Goal: Find specific page/section

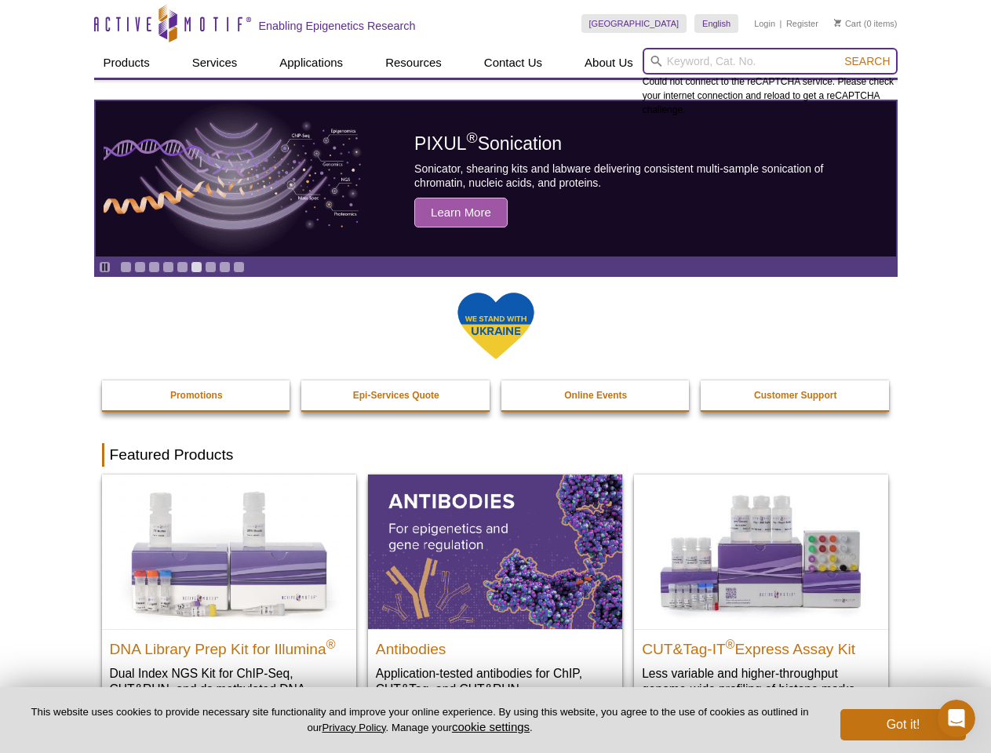
click at [769, 61] on input "search" at bounding box center [769, 61] width 255 height 27
click at [867, 61] on span "Search" at bounding box center [866, 61] width 45 height 13
click at [104, 267] on icon "Pause" at bounding box center [105, 267] width 10 height 10
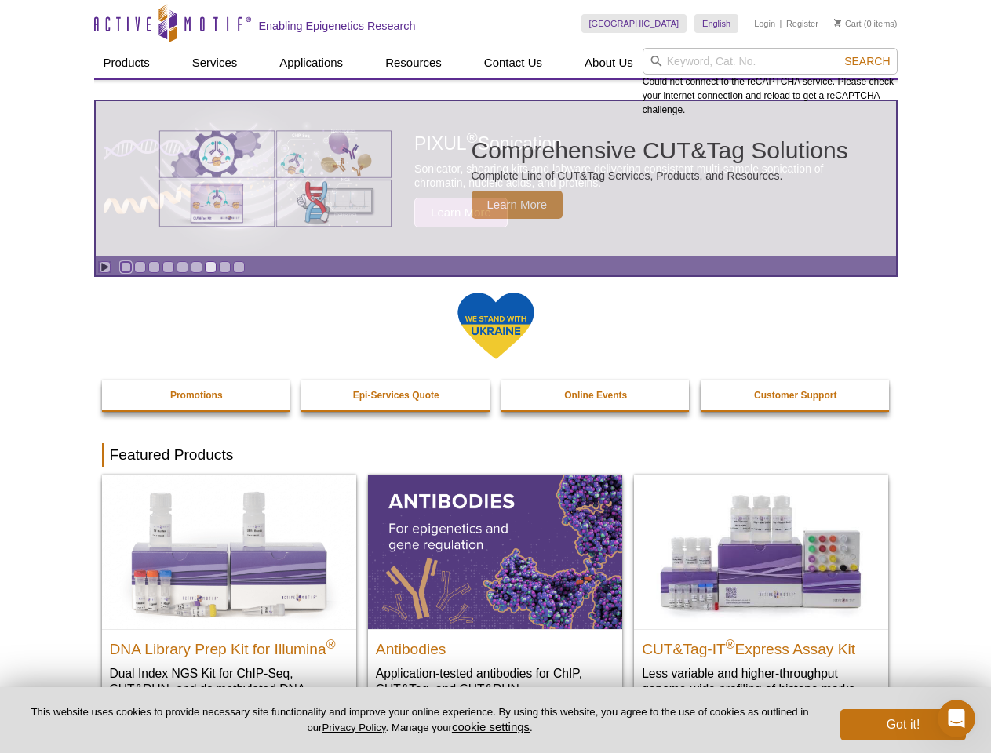
click at [125, 267] on link "Go to slide 1" at bounding box center [126, 267] width 12 height 12
click at [140, 267] on link "Go to slide 2" at bounding box center [140, 267] width 12 height 12
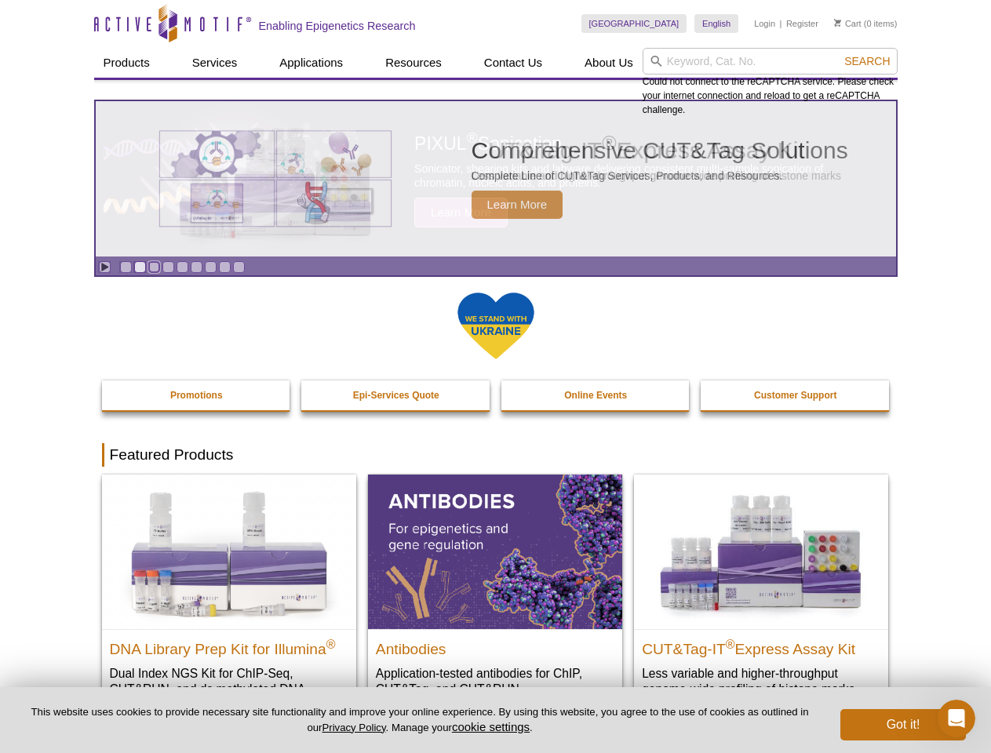
click at [154, 267] on link "Go to slide 3" at bounding box center [154, 267] width 12 height 12
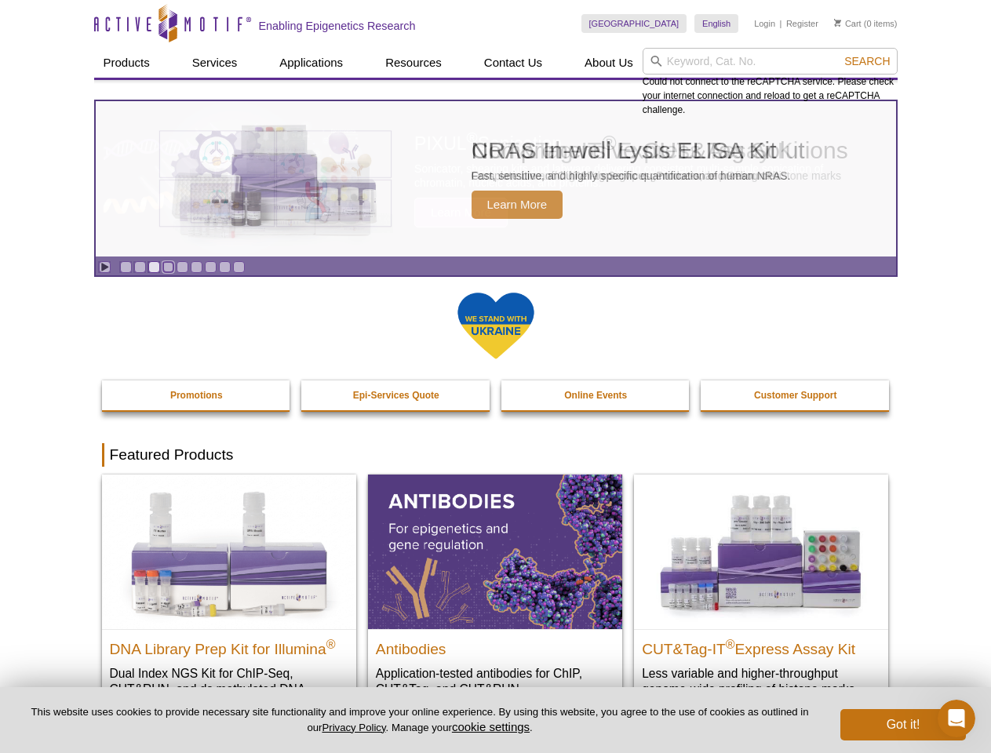
click at [168, 267] on link "Go to slide 4" at bounding box center [168, 267] width 12 height 12
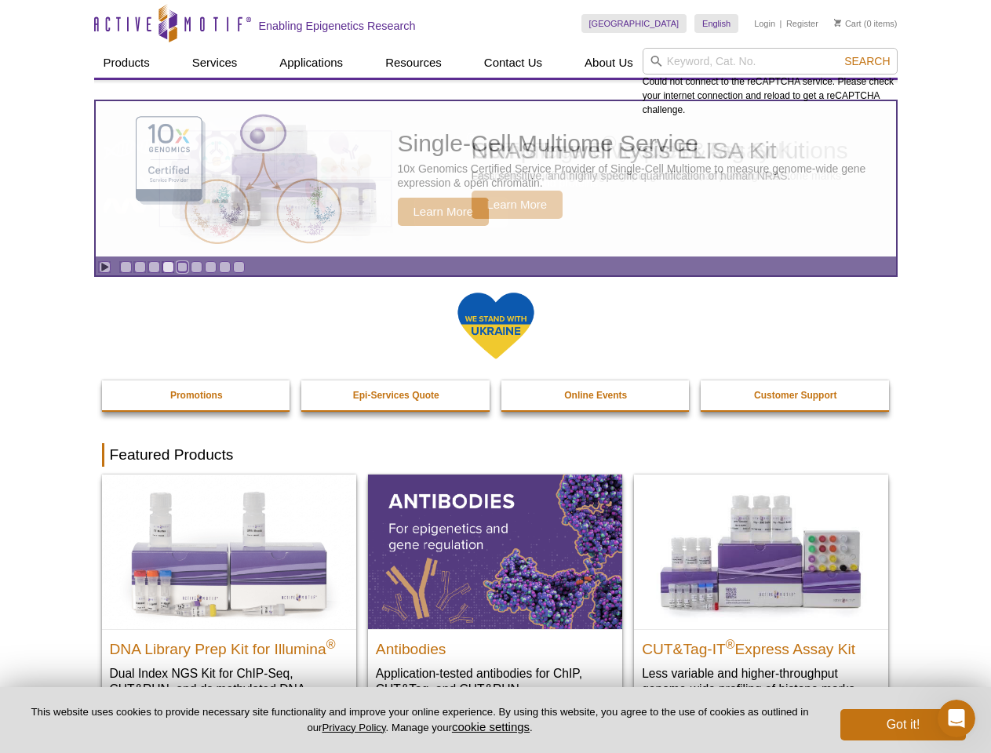
click at [182, 267] on link "Go to slide 5" at bounding box center [182, 267] width 12 height 12
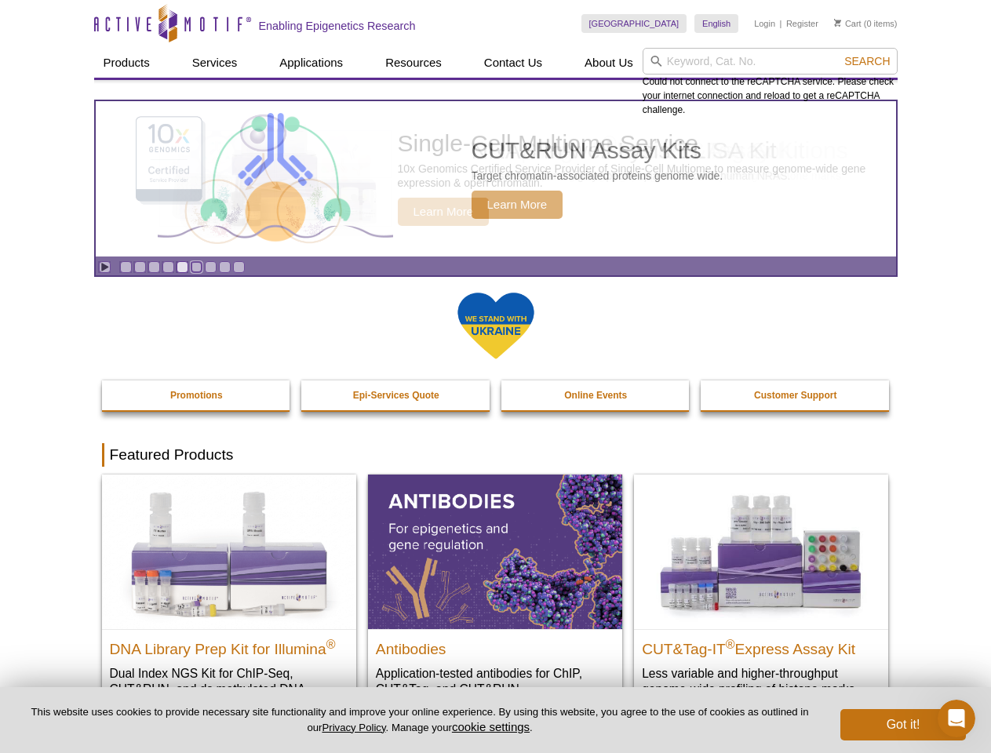
click at [196, 267] on link "Go to slide 6" at bounding box center [197, 267] width 12 height 12
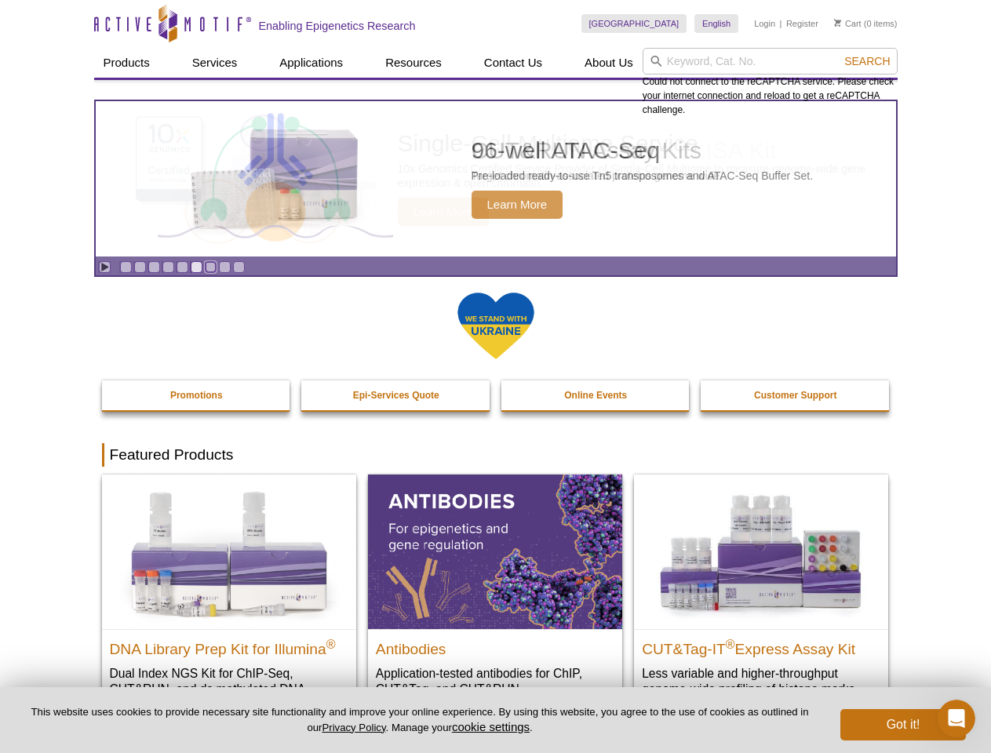
click at [210, 267] on link "Go to slide 7" at bounding box center [211, 267] width 12 height 12
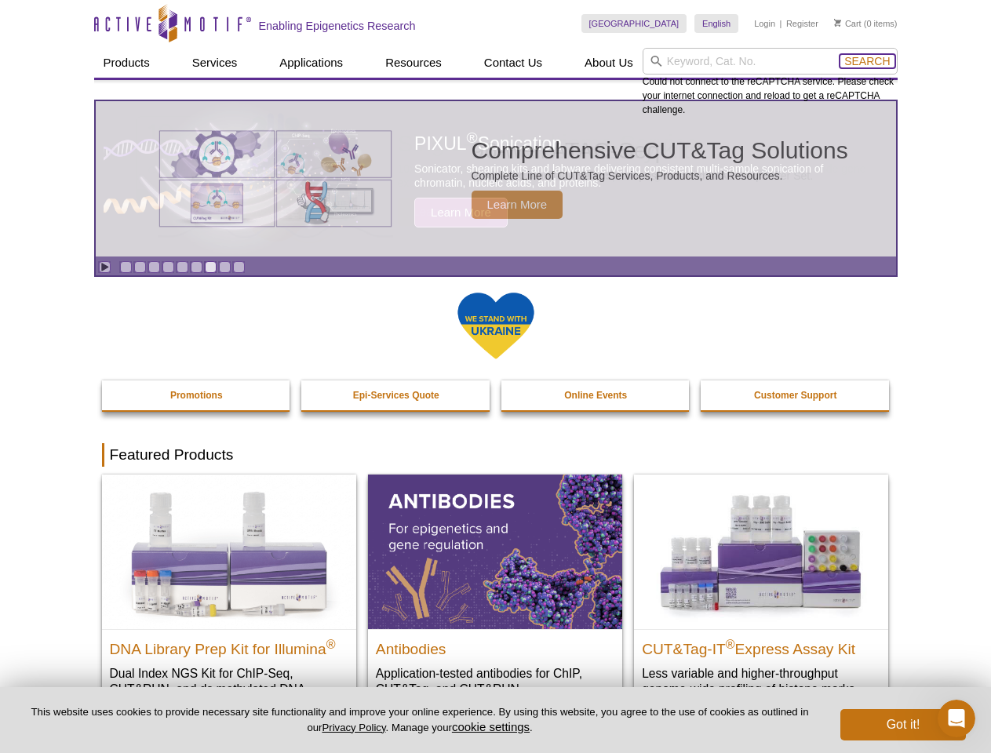
click at [867, 61] on span "Search" at bounding box center [866, 61] width 45 height 13
